Goal: Download file/media

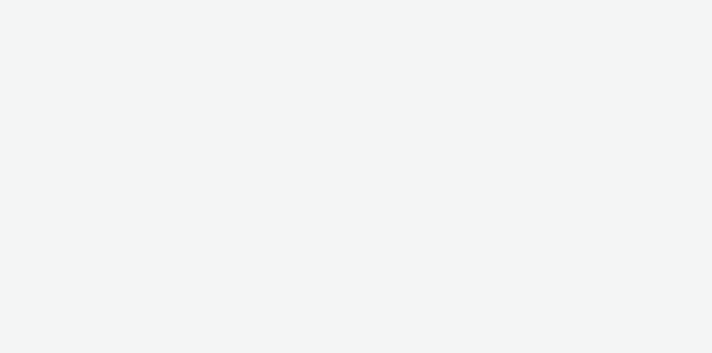
select select "79162ed7-0017-4339-93b0-3399b708648f"
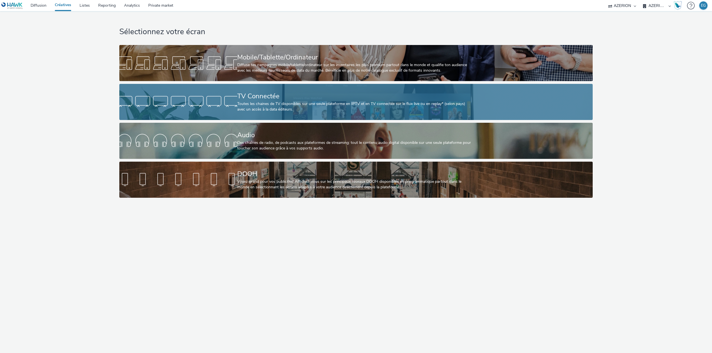
click at [267, 115] on div "TV Connectée Toutes les chaines de TV disponibles sur une seule plateforme en I…" at bounding box center [355, 102] width 236 height 36
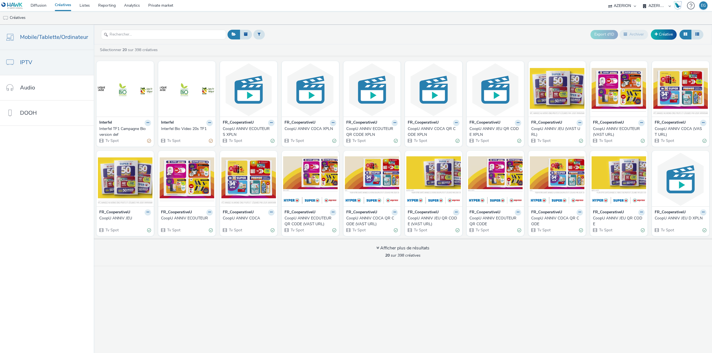
click at [31, 39] on span "Mobile/Tablette/Ordinateur" at bounding box center [54, 37] width 68 height 8
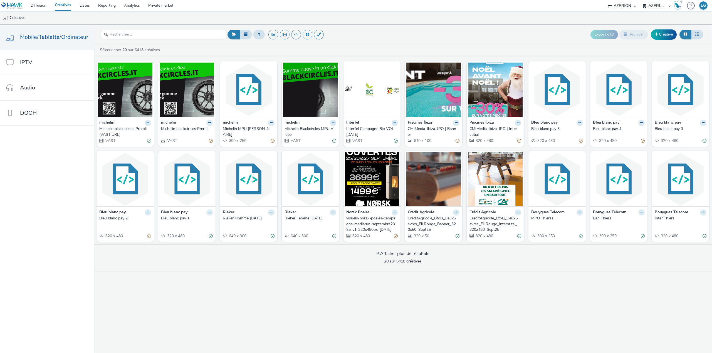
click at [112, 129] on div "Michelin blackcircles Preroll (VAST URL)" at bounding box center [124, 131] width 50 height 11
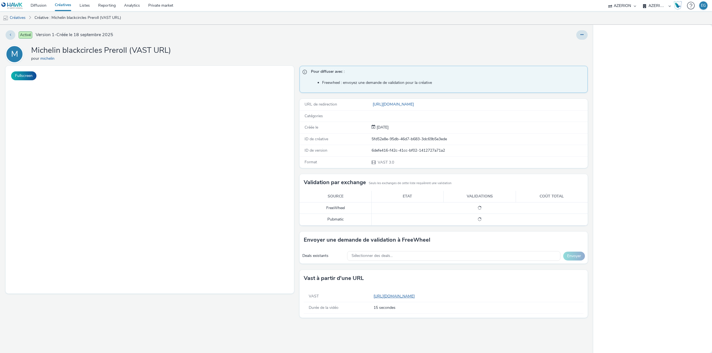
click at [417, 296] on link "[URL][DOMAIN_NAME]" at bounding box center [394, 296] width 43 height 5
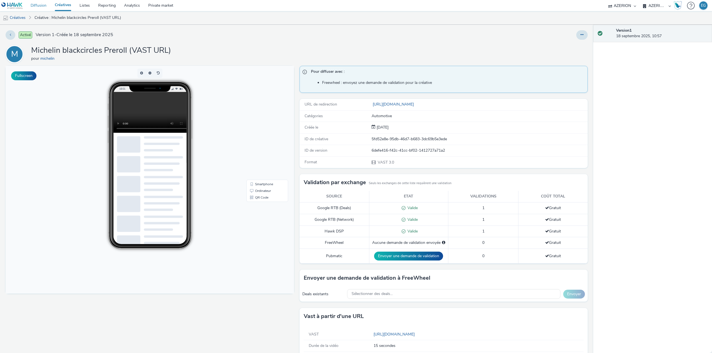
click at [38, 8] on link "Diffusion" at bounding box center [38, 5] width 24 height 11
